Goal: Check status: Check status

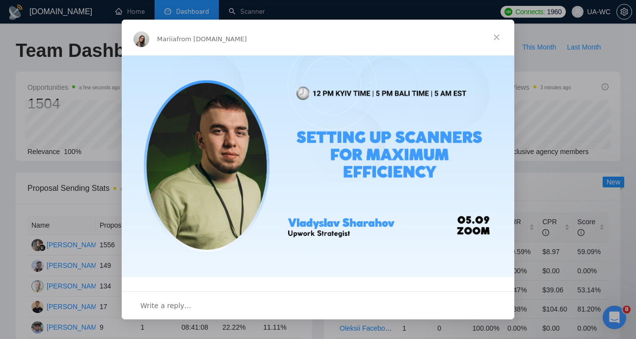
click at [497, 36] on span "Close" at bounding box center [496, 37] width 35 height 35
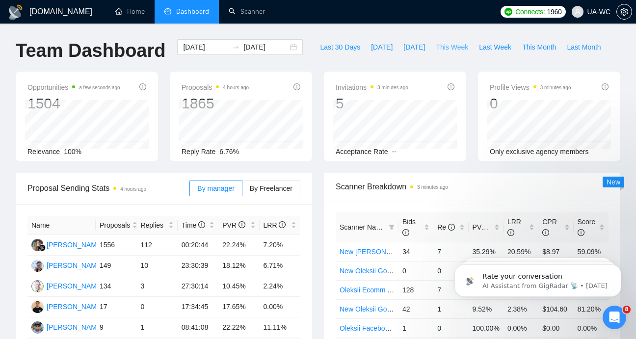
click at [460, 46] on span "This Week" at bounding box center [451, 47] width 32 height 11
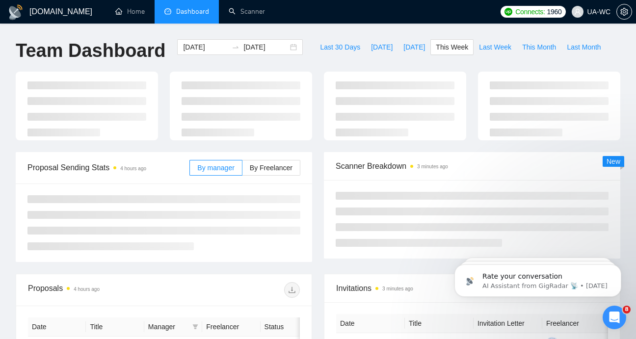
type input "[DATE]"
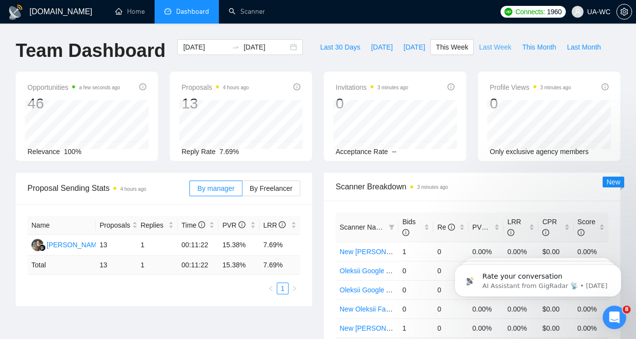
click at [483, 46] on span "Last Week" at bounding box center [495, 47] width 32 height 11
type input "[DATE]"
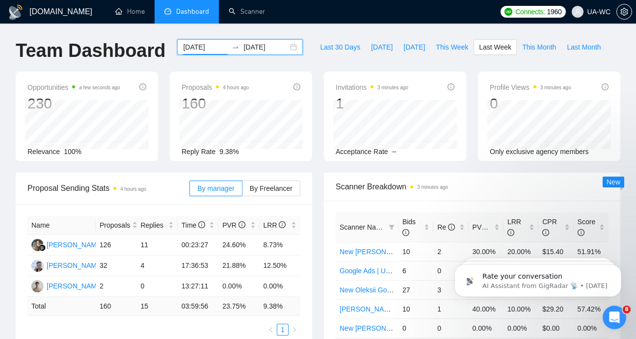
click at [214, 49] on input "[DATE]" at bounding box center [205, 47] width 45 height 11
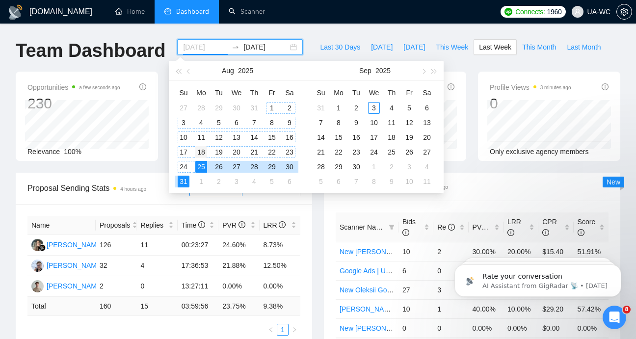
type input "[DATE]"
click at [203, 149] on div "18" at bounding box center [201, 152] width 12 height 12
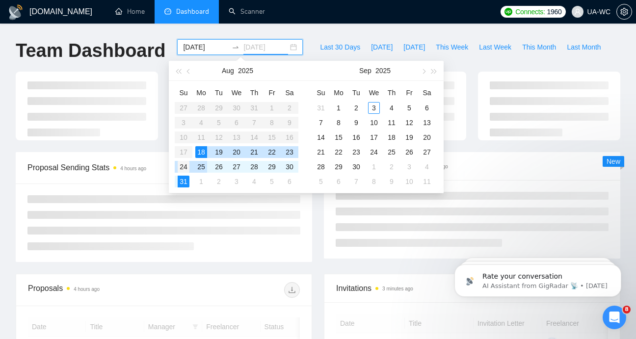
type input "[DATE]"
click at [186, 166] on div "24" at bounding box center [184, 167] width 12 height 12
